Goal: Information Seeking & Learning: Learn about a topic

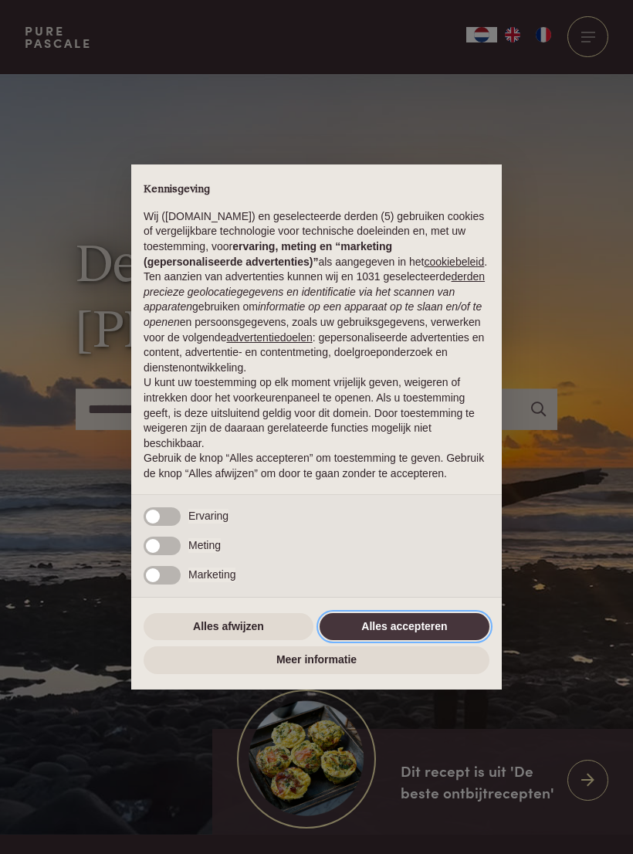
click at [406, 631] on button "Alles accepteren" at bounding box center [405, 627] width 170 height 28
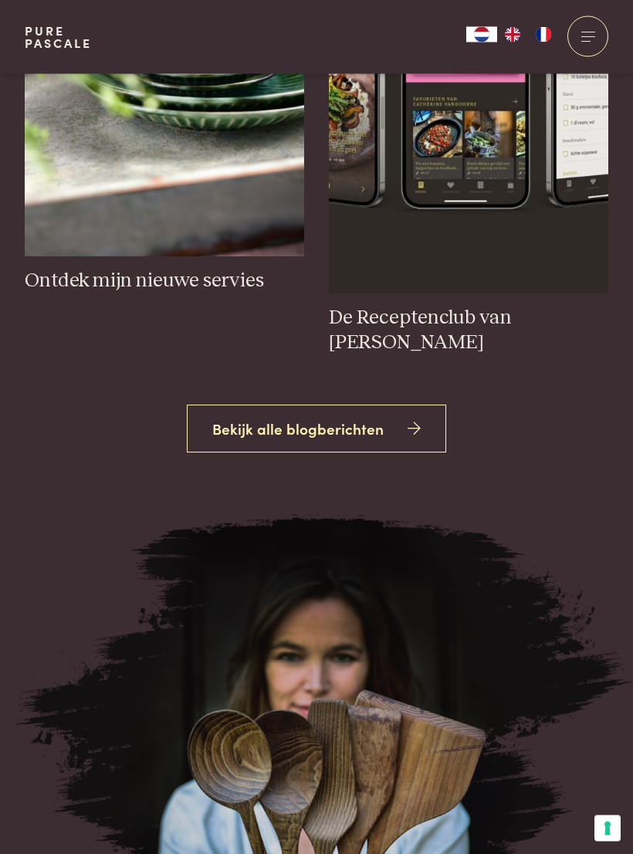
scroll to position [1646, 0]
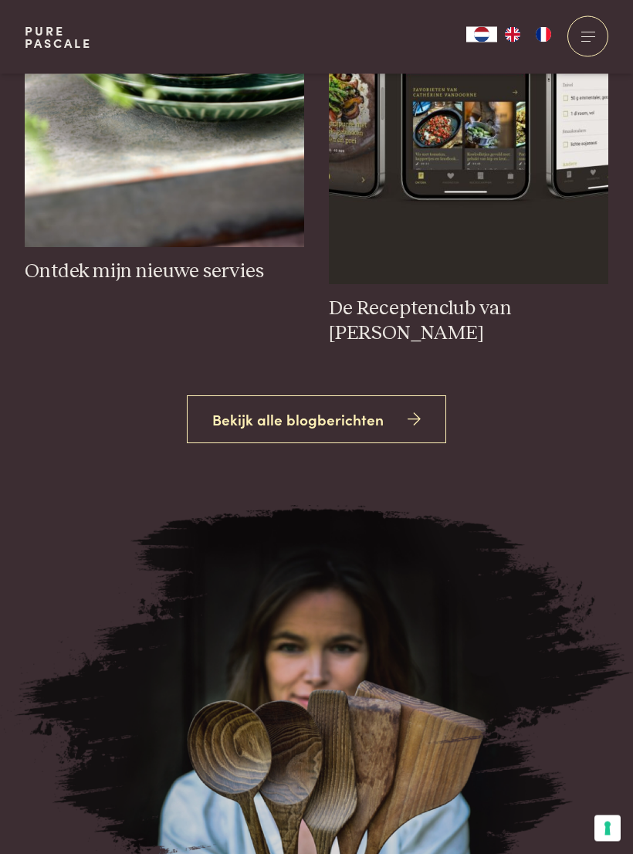
click at [380, 419] on link "Bekijk alle blogberichten" at bounding box center [317, 420] width 260 height 49
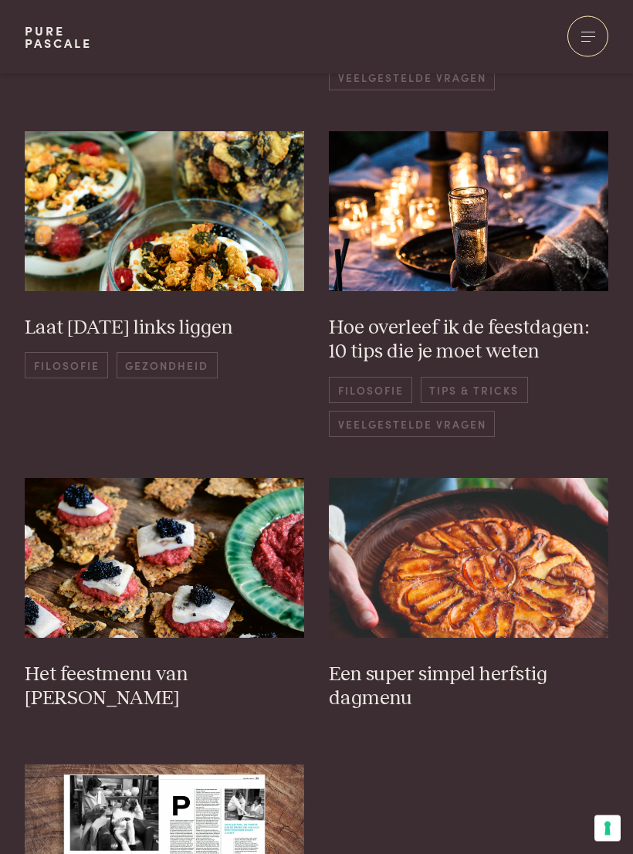
scroll to position [910, 0]
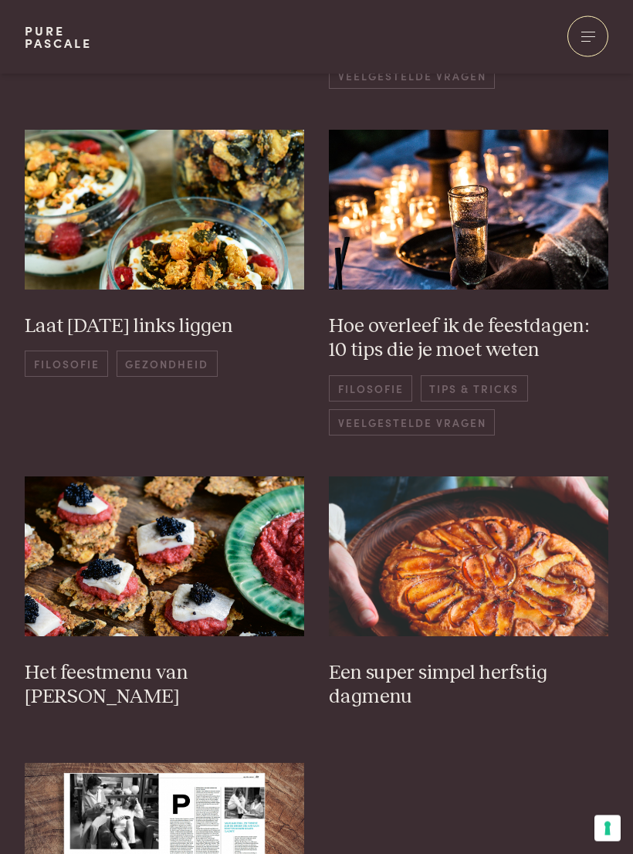
click at [470, 548] on img at bounding box center [468, 557] width 279 height 160
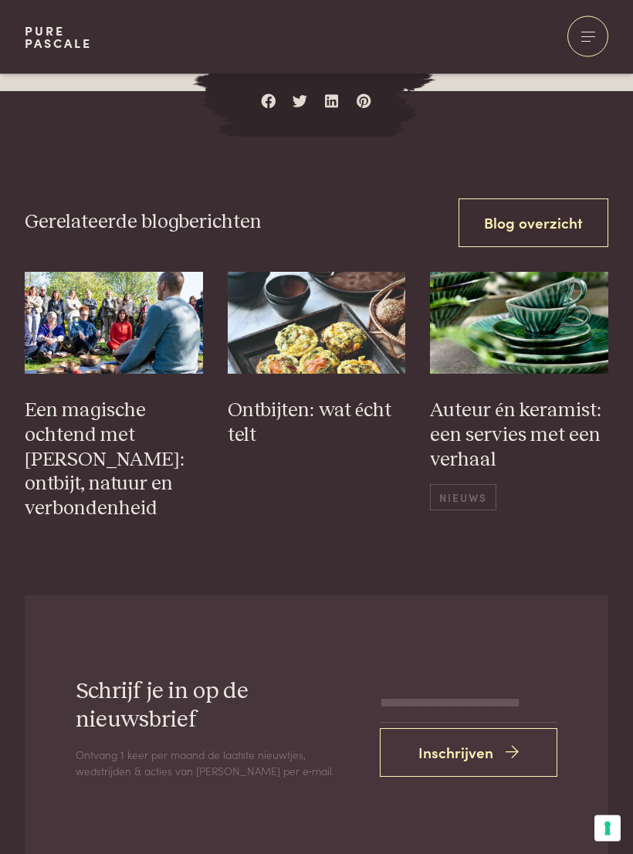
scroll to position [4498, 0]
click at [327, 313] on img at bounding box center [317, 323] width 178 height 102
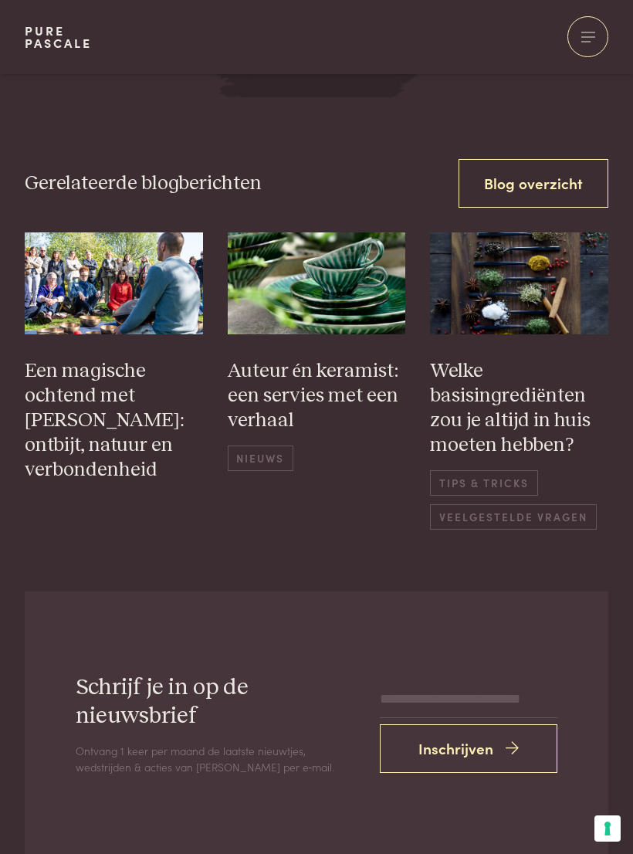
scroll to position [5070, 0]
